Goal: Find specific page/section: Find specific page/section

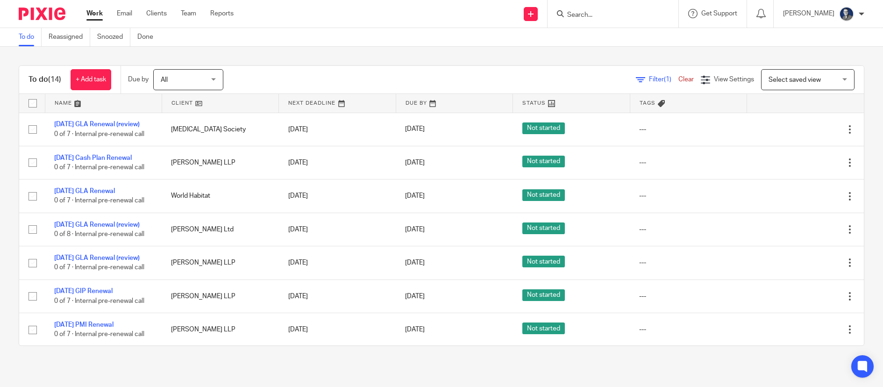
click at [611, 14] on input "Search" at bounding box center [608, 15] width 84 height 8
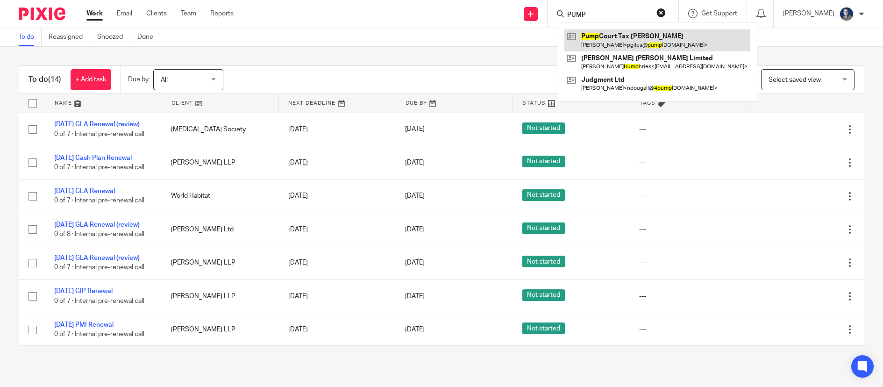
type input "PUMP"
click at [614, 40] on link at bounding box center [656, 39] width 185 height 21
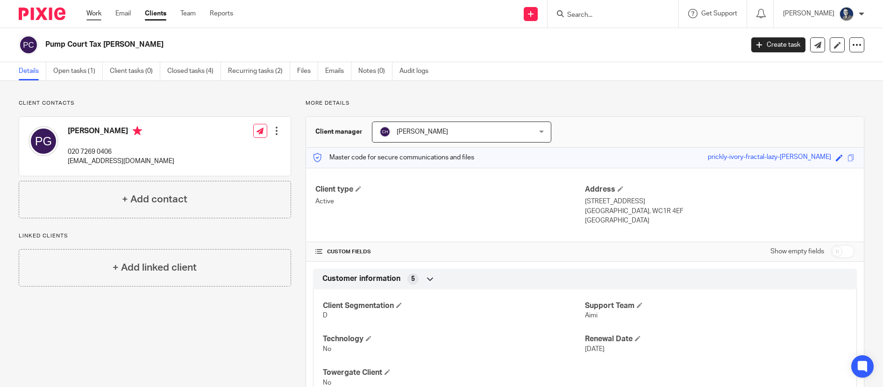
click at [88, 14] on link "Work" at bounding box center [93, 13] width 15 height 9
